Goal: Transaction & Acquisition: Purchase product/service

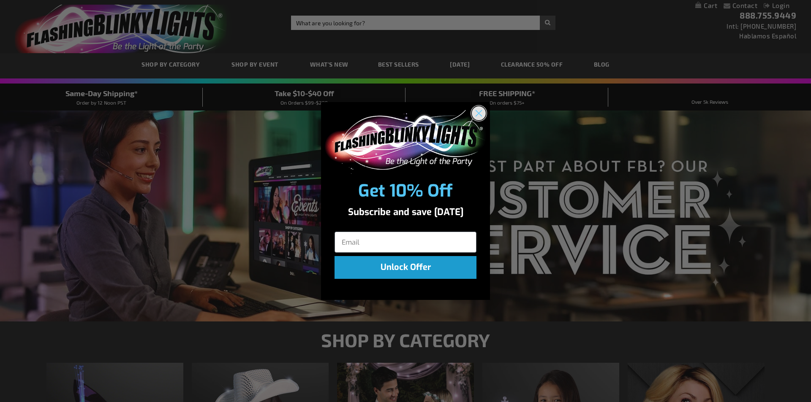
click at [481, 111] on icon "Close dialog" at bounding box center [479, 114] width 6 height 6
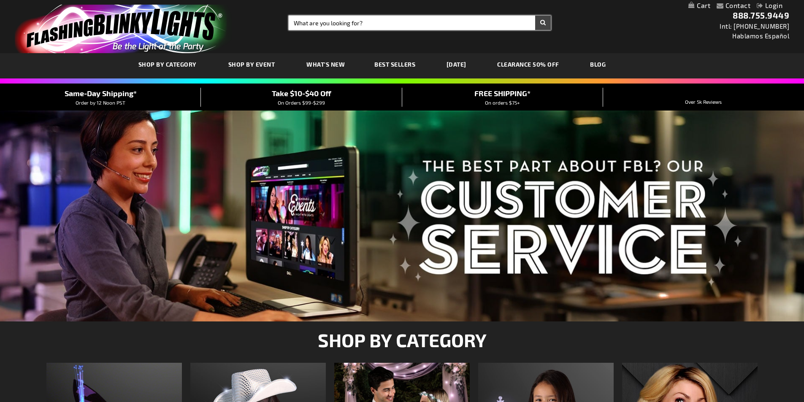
click at [326, 23] on input "Search" at bounding box center [420, 23] width 262 height 14
type input "happy birthday necklaces"
click at [546, 23] on button "Search" at bounding box center [543, 23] width 16 height 14
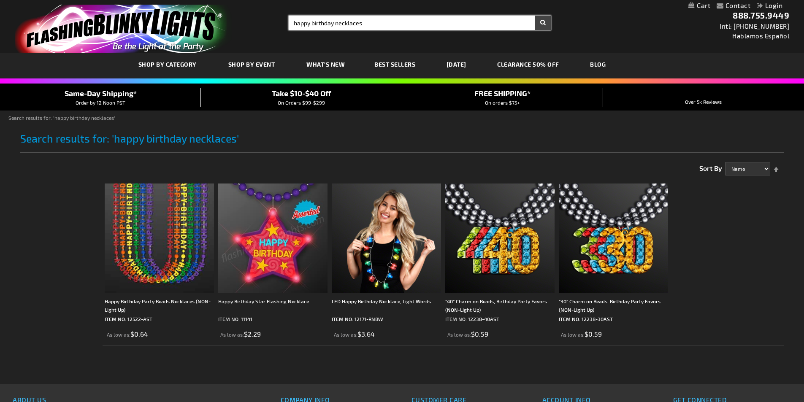
click at [293, 22] on input "happy birthday necklaces" at bounding box center [420, 23] width 262 height 14
type input "light up happy birthday necklaces"
click at [535, 16] on button "Search" at bounding box center [543, 23] width 16 height 14
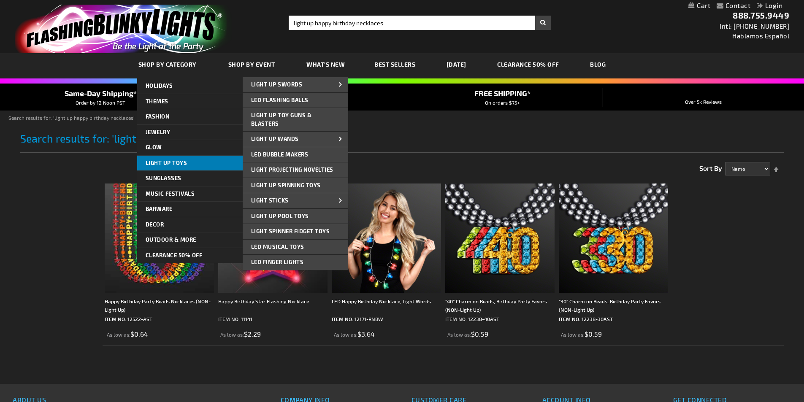
click at [167, 160] on span "Light Up Toys" at bounding box center [167, 163] width 42 height 7
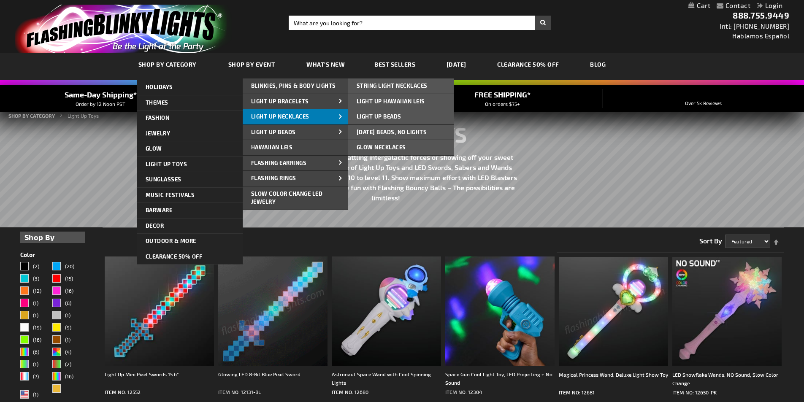
click at [290, 112] on link "Light Up Necklaces" at bounding box center [296, 116] width 106 height 15
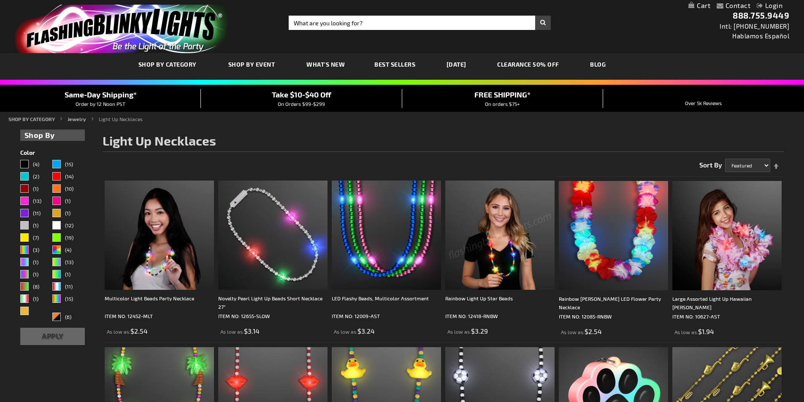
drag, startPoint x: 808, startPoint y: 62, endPoint x: 810, endPoint y: 31, distance: 30.5
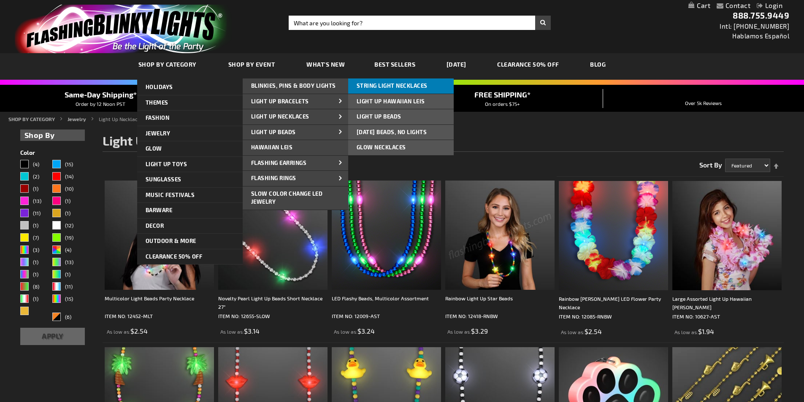
click at [387, 85] on span "String Light Necklaces" at bounding box center [392, 85] width 71 height 7
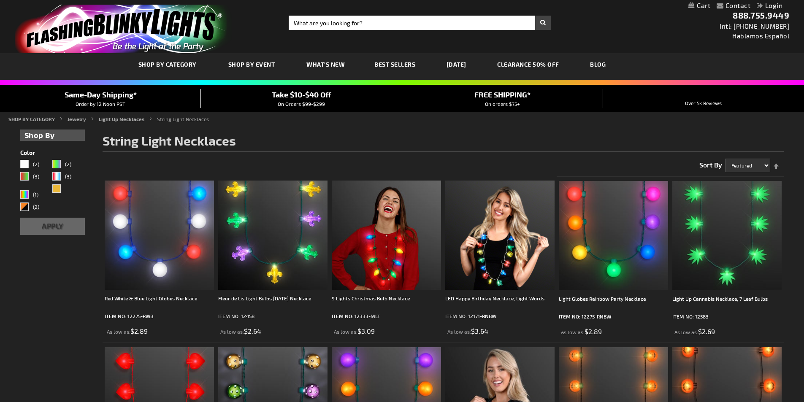
click at [532, 63] on link "CLEARANCE 50% OFF" at bounding box center [528, 64] width 75 height 28
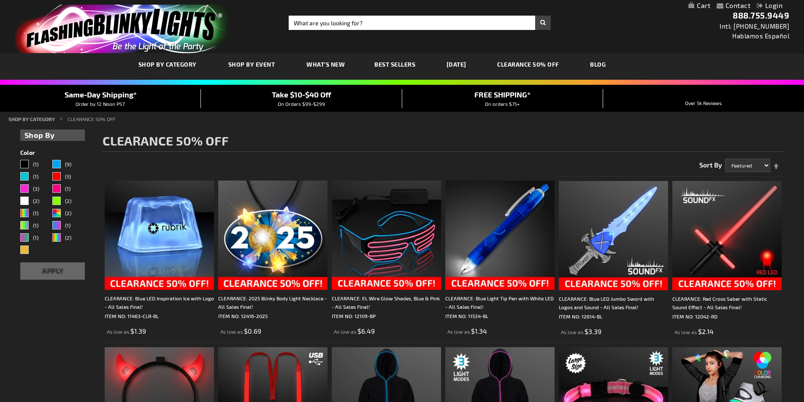
drag, startPoint x: 806, startPoint y: 50, endPoint x: 798, endPoint y: 11, distance: 39.7
click at [313, 19] on input "Search" at bounding box center [420, 23] width 262 height 14
type input "LED Happy Birthday Necklace"
click at [535, 16] on button "Search" at bounding box center [543, 23] width 16 height 14
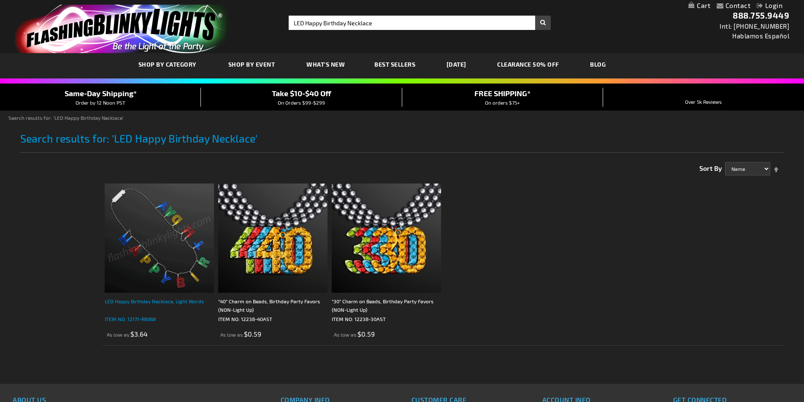
click at [143, 301] on div "LED Happy Birthday Necklace, Light Words" at bounding box center [159, 305] width 109 height 17
